Goal: Find specific page/section: Find specific page/section

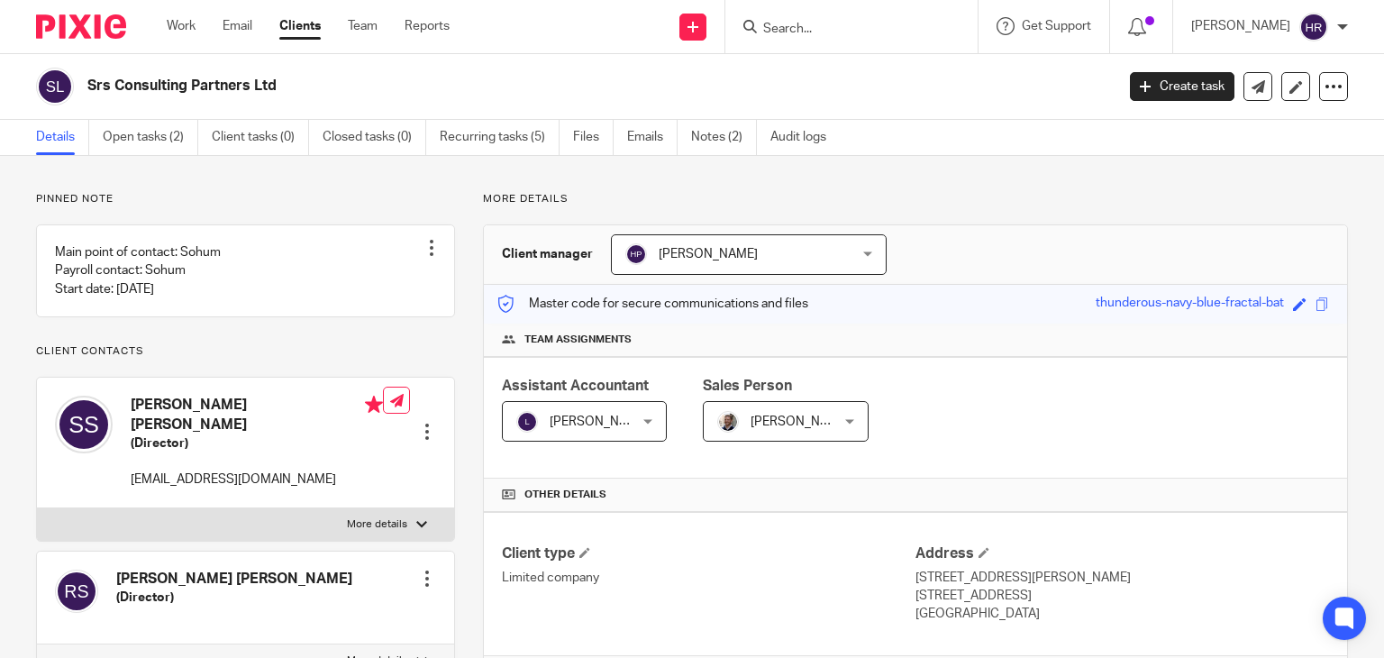
click at [540, 196] on p "More details" at bounding box center [915, 199] width 865 height 14
click at [490, 196] on p "More details" at bounding box center [915, 199] width 865 height 14
click at [534, 199] on p "More details" at bounding box center [915, 199] width 865 height 14
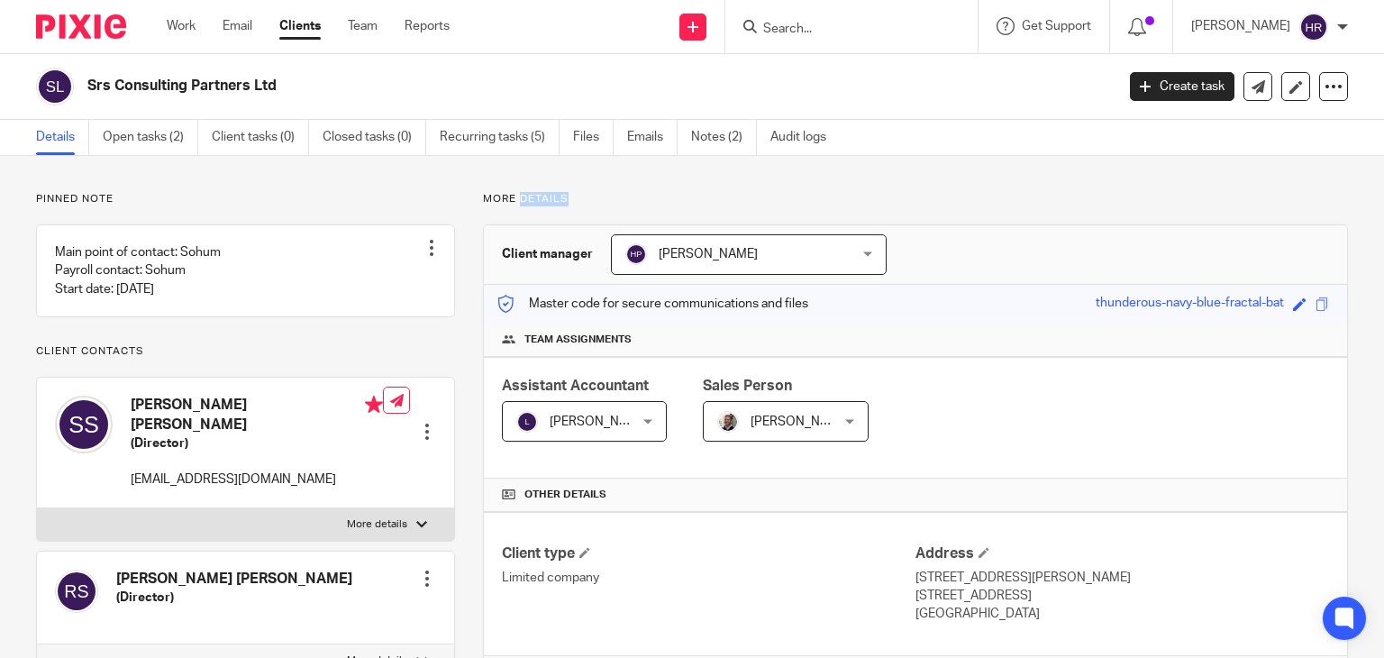
click at [534, 199] on p "More details" at bounding box center [915, 199] width 865 height 14
click at [488, 203] on p "More details" at bounding box center [915, 199] width 865 height 14
click at [549, 252] on h3 "Client manager" at bounding box center [547, 254] width 91 height 18
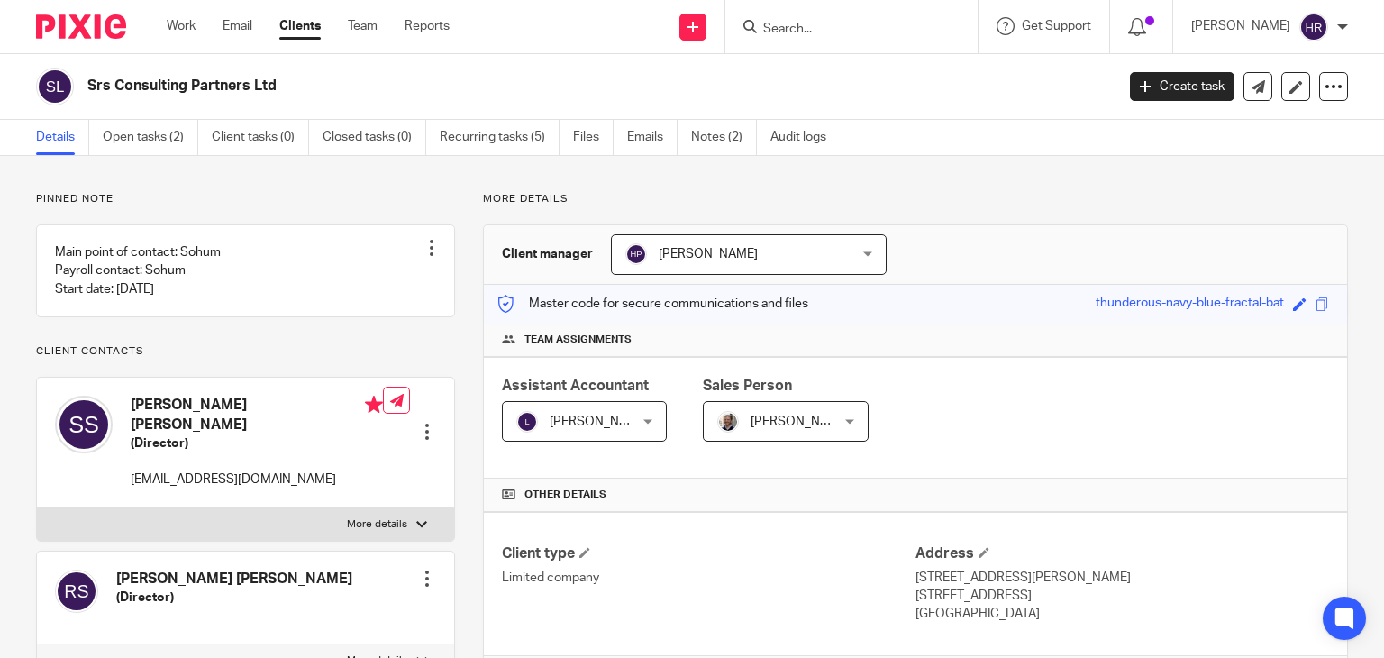
click at [516, 254] on h3 "Client manager" at bounding box center [547, 254] width 91 height 18
click at [576, 253] on h3 "Client manager" at bounding box center [547, 254] width 91 height 18
click at [522, 259] on h3 "Client manager" at bounding box center [547, 254] width 91 height 18
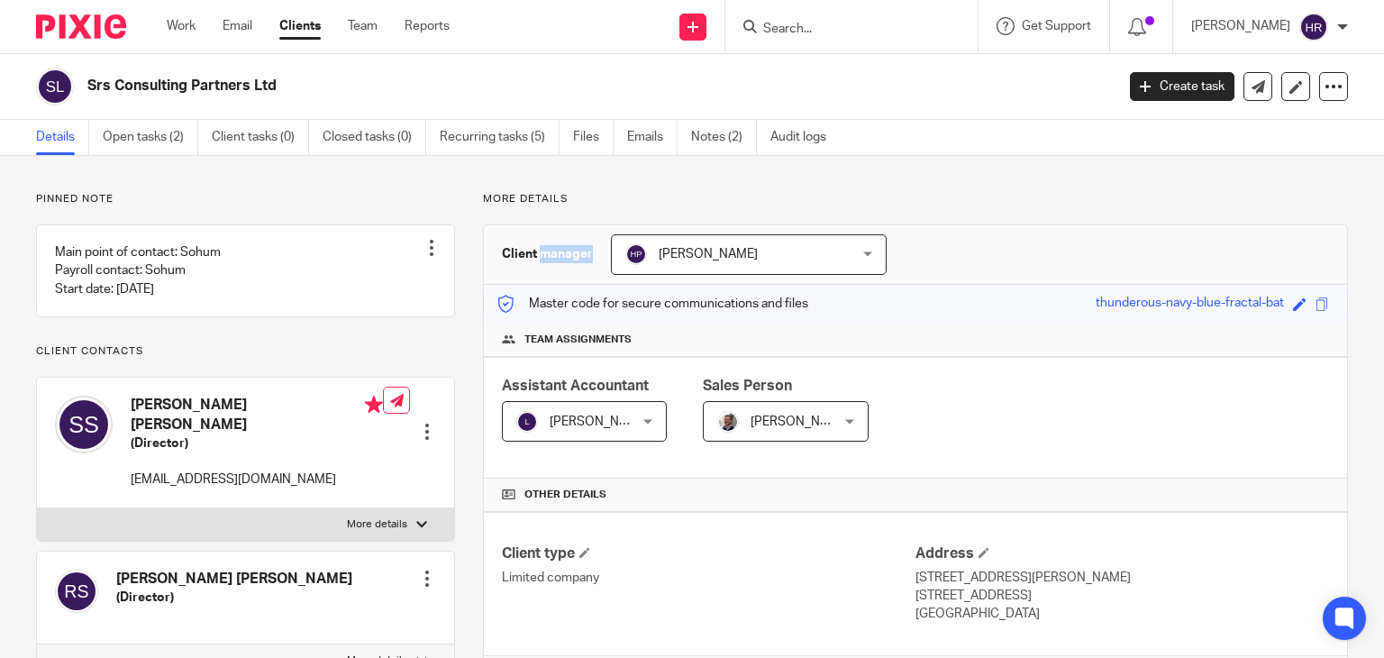
click at [522, 259] on h3 "Client manager" at bounding box center [547, 254] width 91 height 18
click at [877, 37] on input "Search" at bounding box center [843, 30] width 162 height 16
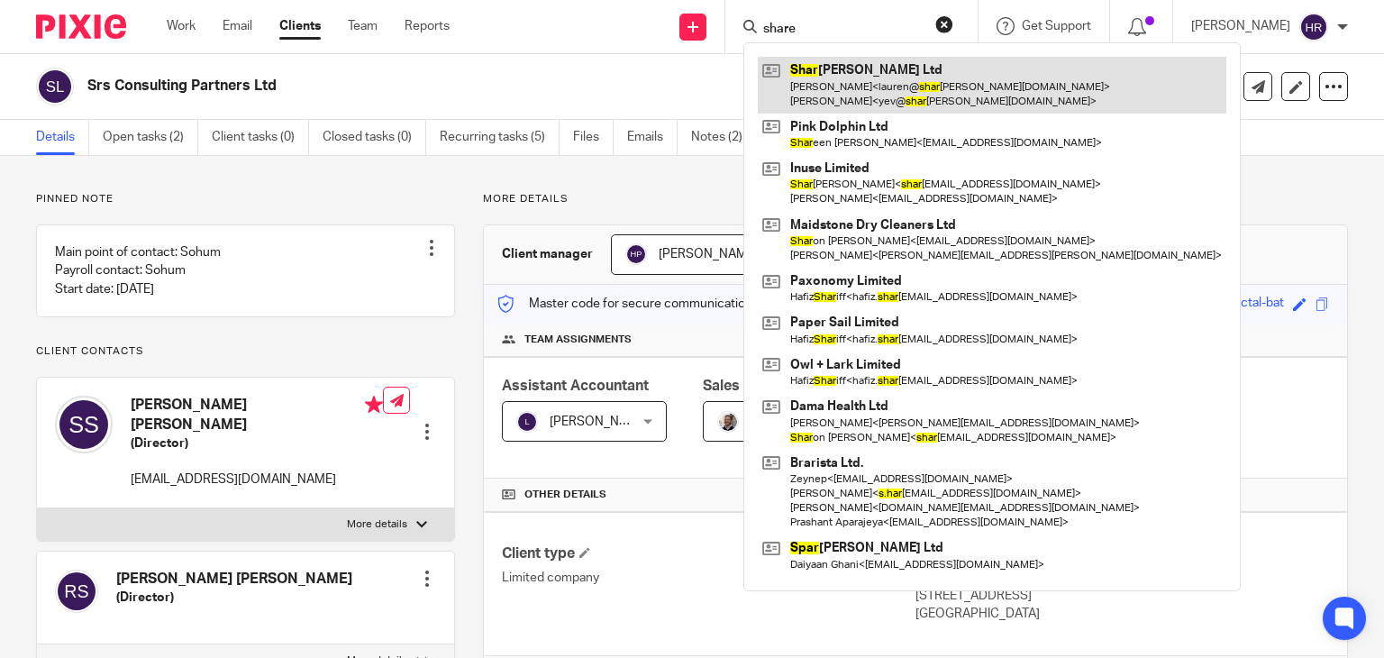
type input "share"
click at [875, 65] on link at bounding box center [992, 85] width 469 height 56
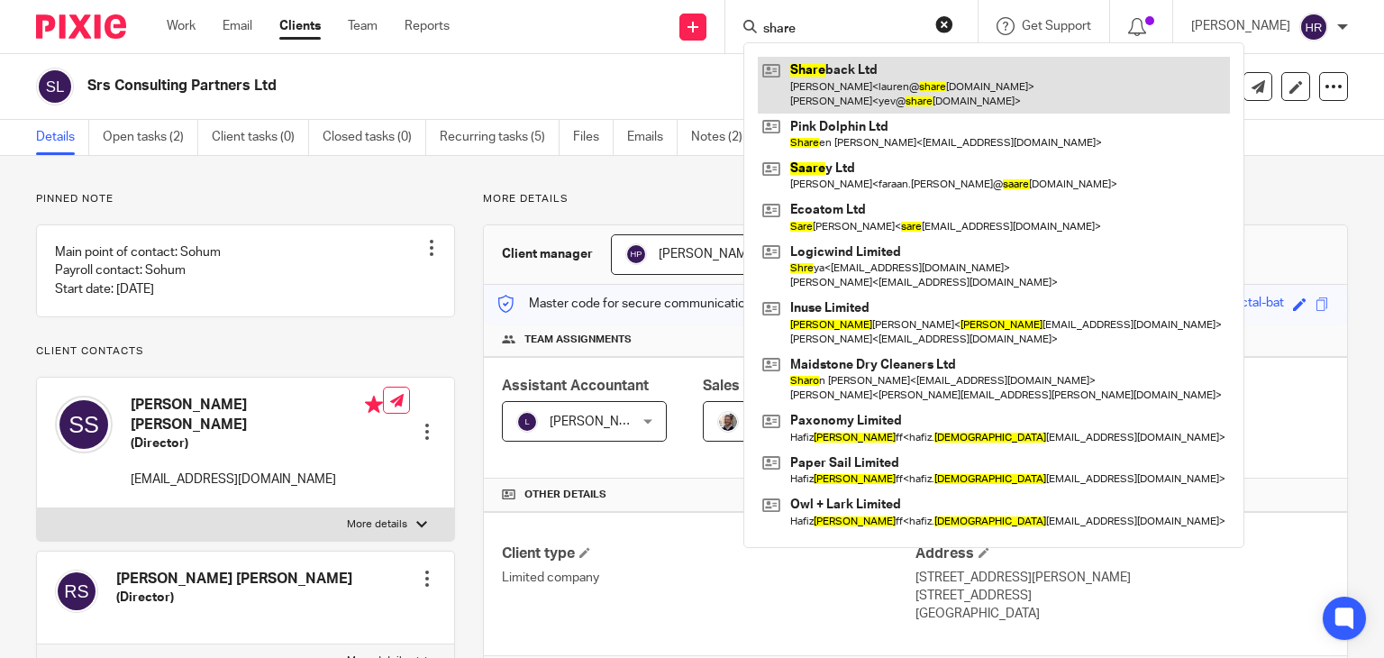
click at [840, 81] on link at bounding box center [994, 85] width 472 height 56
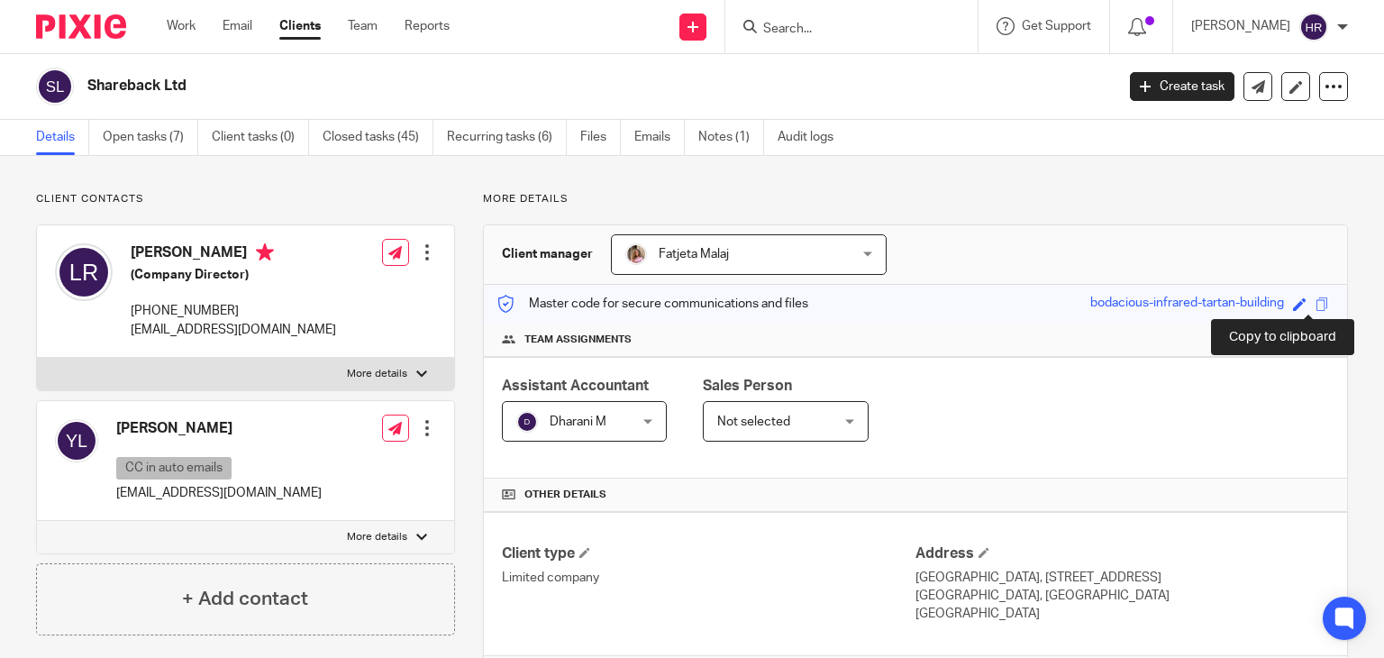
click at [1316, 306] on span at bounding box center [1323, 304] width 14 height 14
